Goal: Task Accomplishment & Management: Use online tool/utility

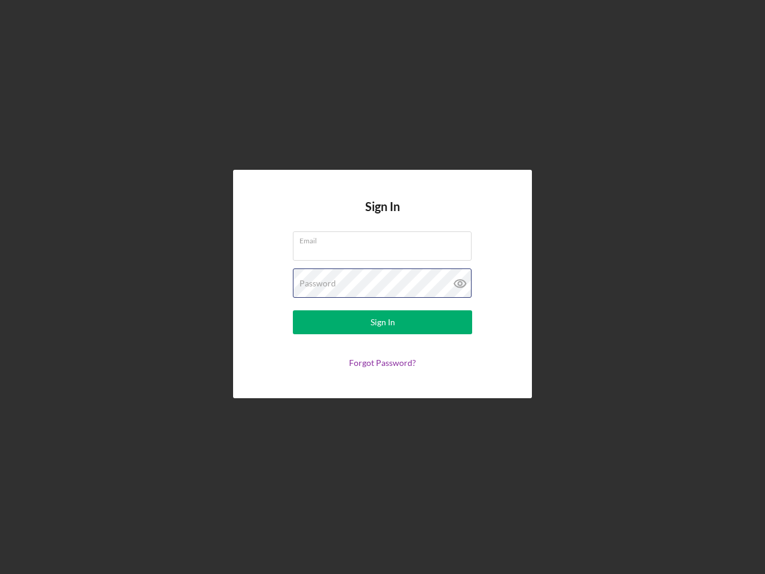
click at [382, 287] on div "Password" at bounding box center [382, 283] width 179 height 30
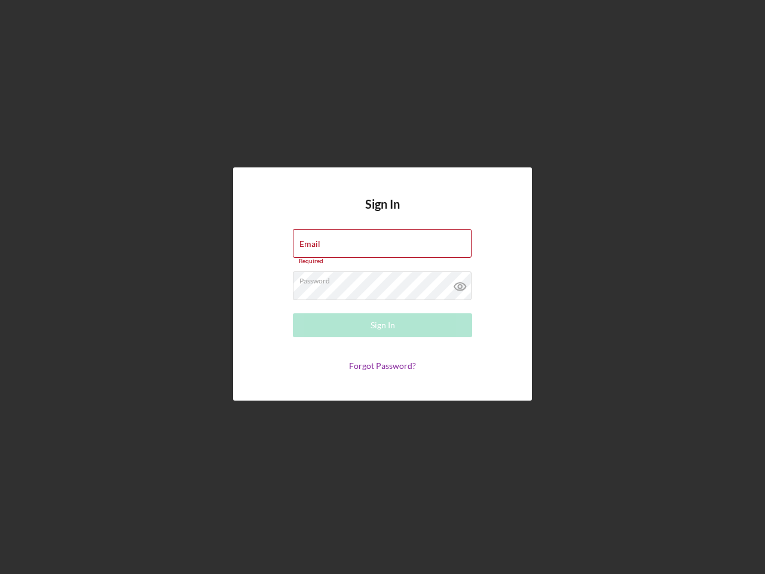
click at [460, 283] on icon at bounding box center [460, 286] width 30 height 30
